Goal: Transaction & Acquisition: Purchase product/service

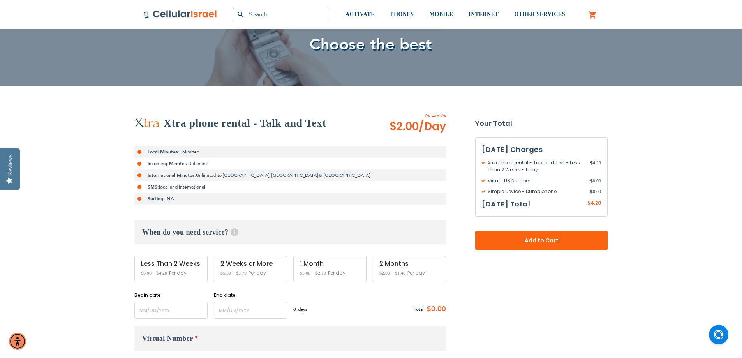
scroll to position [78, 0]
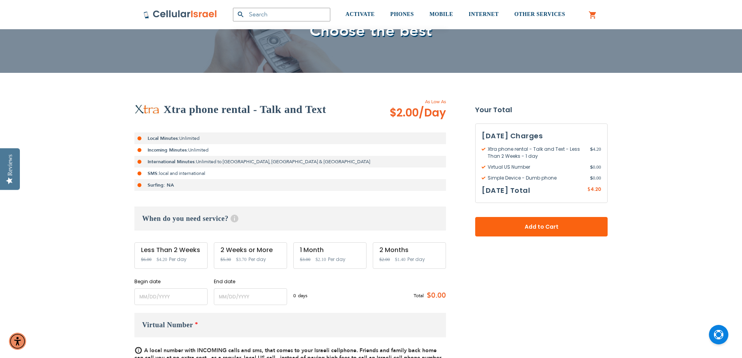
type input "[EMAIL_ADDRESS][PERSON_NAME][DOMAIN_NAME]"
click at [252, 255] on div "2 Weeks or More Special Price $3.70 Regular Price $5.30 Per day" at bounding box center [250, 255] width 73 height 26
click at [163, 303] on input "name" at bounding box center [170, 296] width 73 height 17
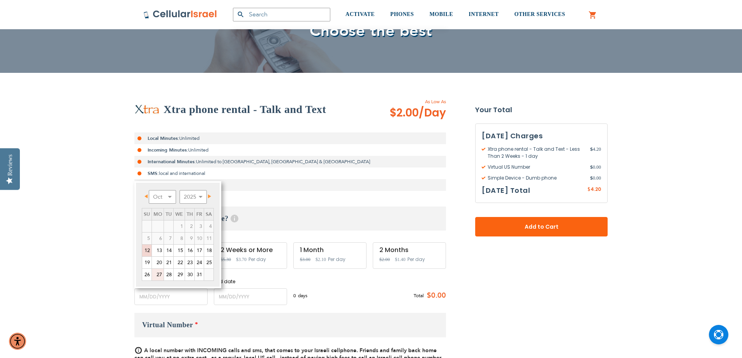
click at [159, 275] on link "27" at bounding box center [158, 275] width 12 height 12
type input "[DATE]"
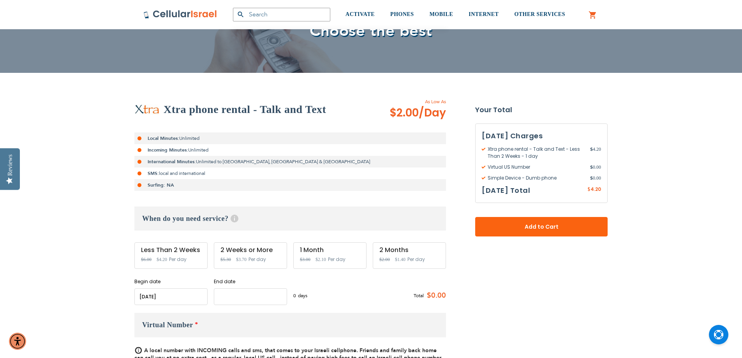
click at [243, 297] on input "name" at bounding box center [250, 296] width 73 height 17
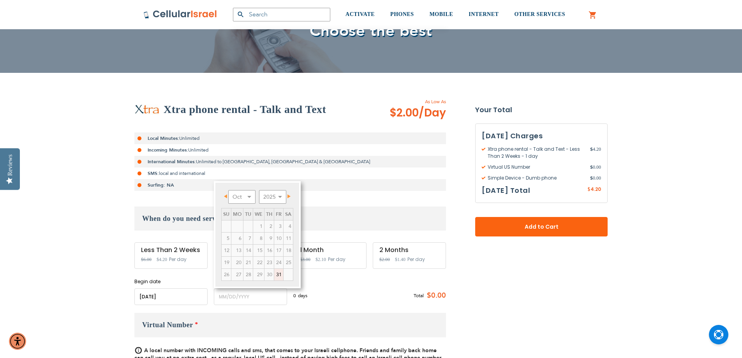
click at [292, 195] on link "Next" at bounding box center [288, 196] width 10 height 10
drag, startPoint x: 226, startPoint y: 249, endPoint x: 273, endPoint y: 276, distance: 54.1
click at [226, 249] on link "9" at bounding box center [226, 250] width 9 height 12
type input "[DATE]"
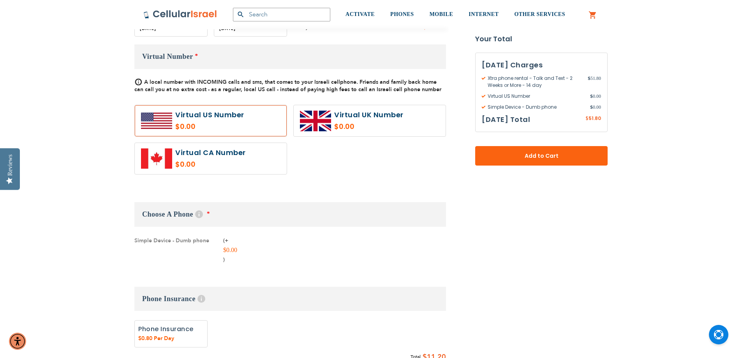
scroll to position [350, 0]
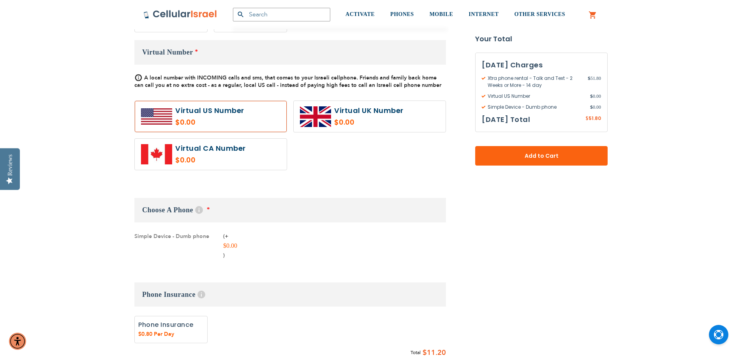
click at [245, 211] on h3 "Choose A Phone Help *" at bounding box center [289, 210] width 311 height 25
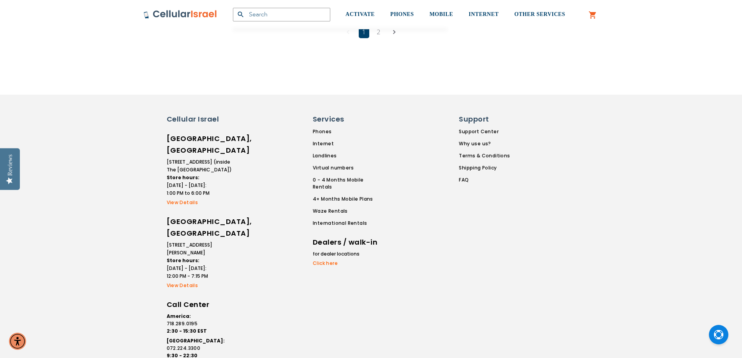
scroll to position [1409, 0]
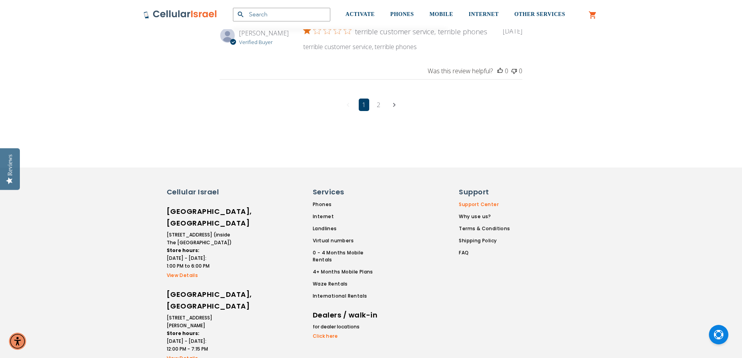
click at [470, 201] on link "Support Center" at bounding box center [484, 204] width 51 height 7
click at [447, 97] on link "ESIM" at bounding box center [475, 103] width 68 height 13
